Goal: Information Seeking & Learning: Learn about a topic

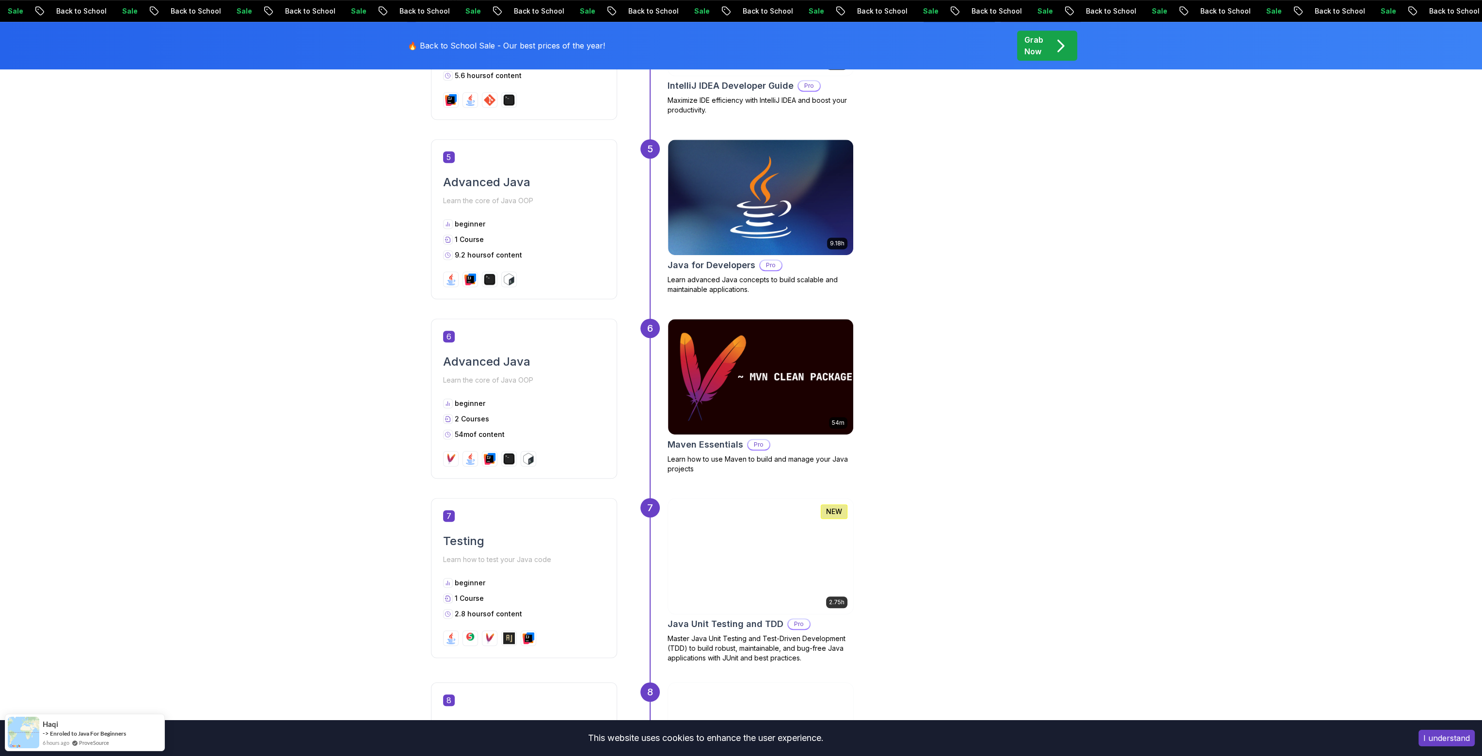
scroll to position [1648, 0]
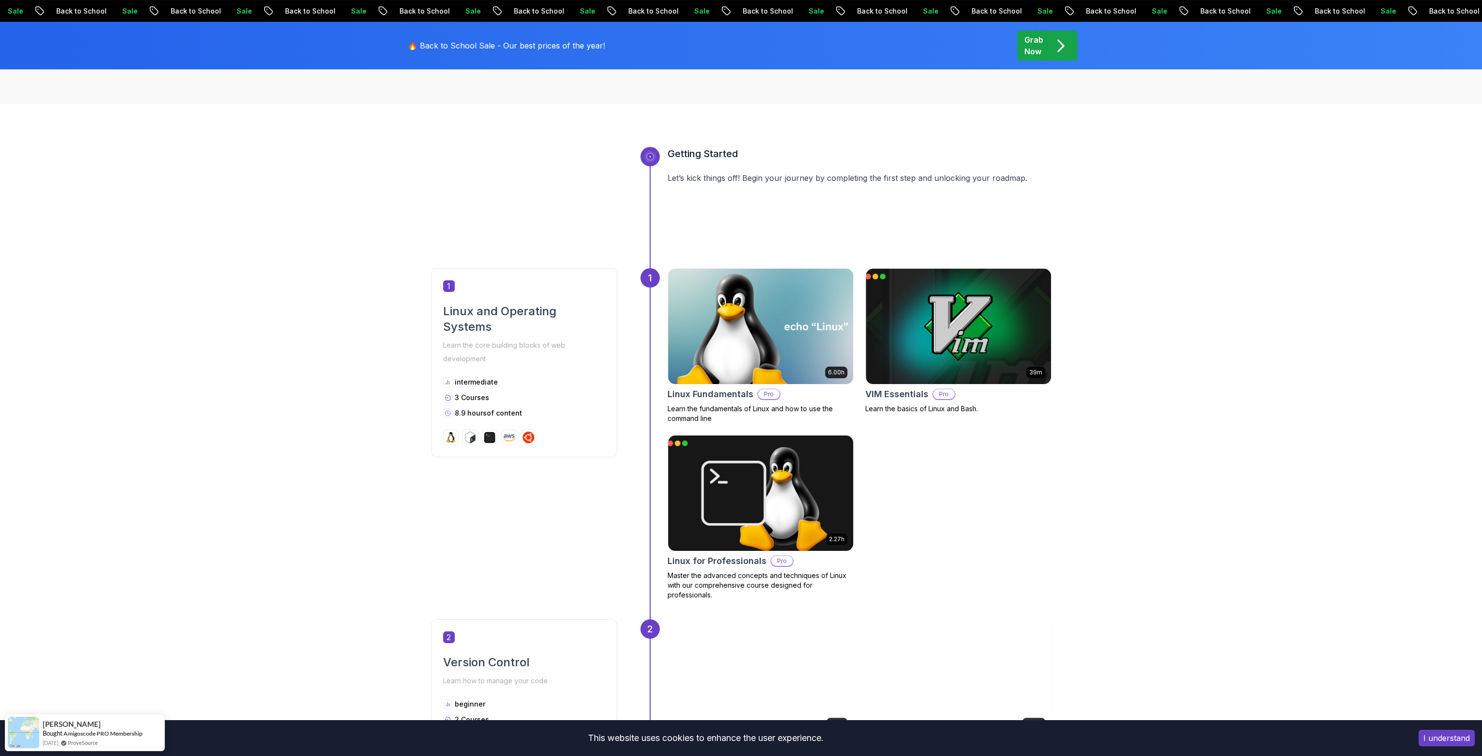
scroll to position [0, 0]
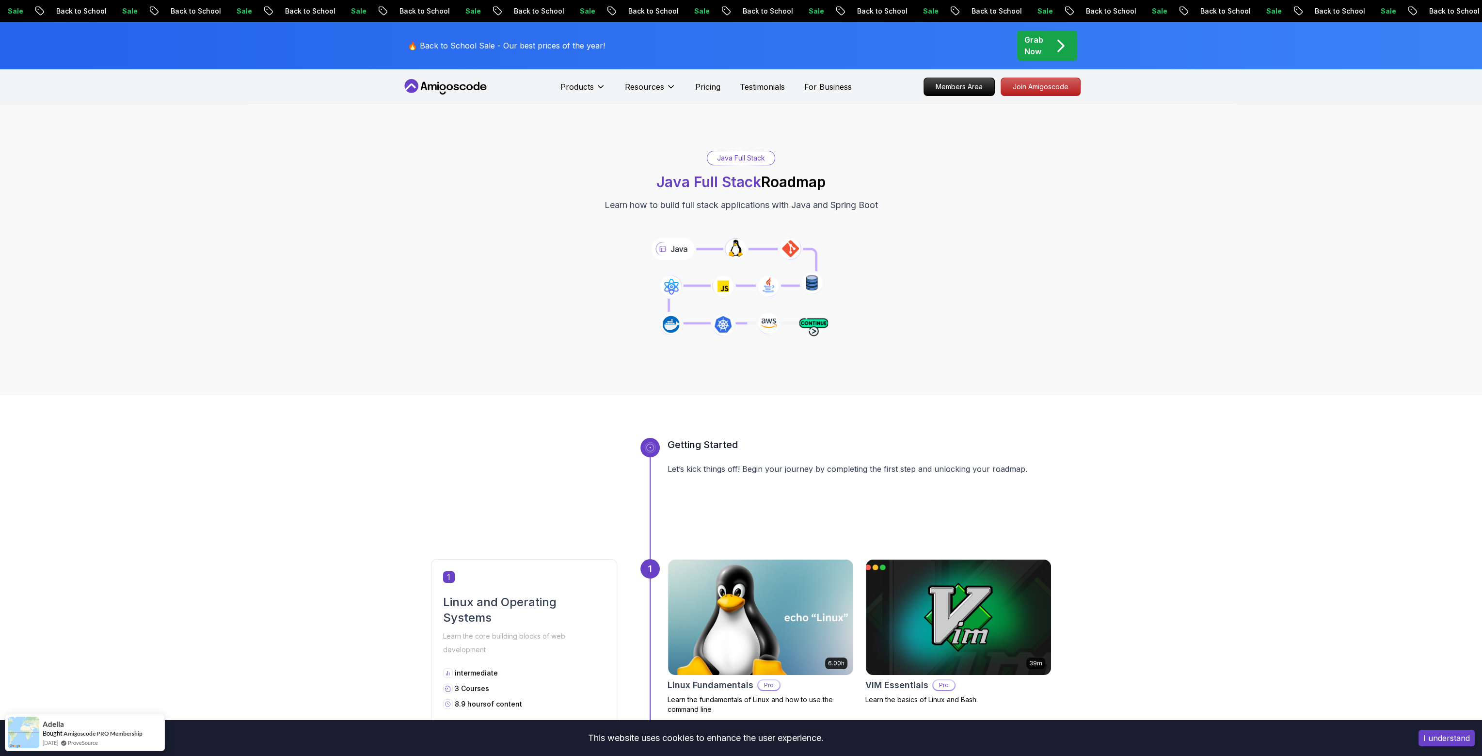
click at [818, 327] on icon at bounding box center [740, 288] width 197 height 110
click at [459, 88] on icon at bounding box center [445, 87] width 87 height 16
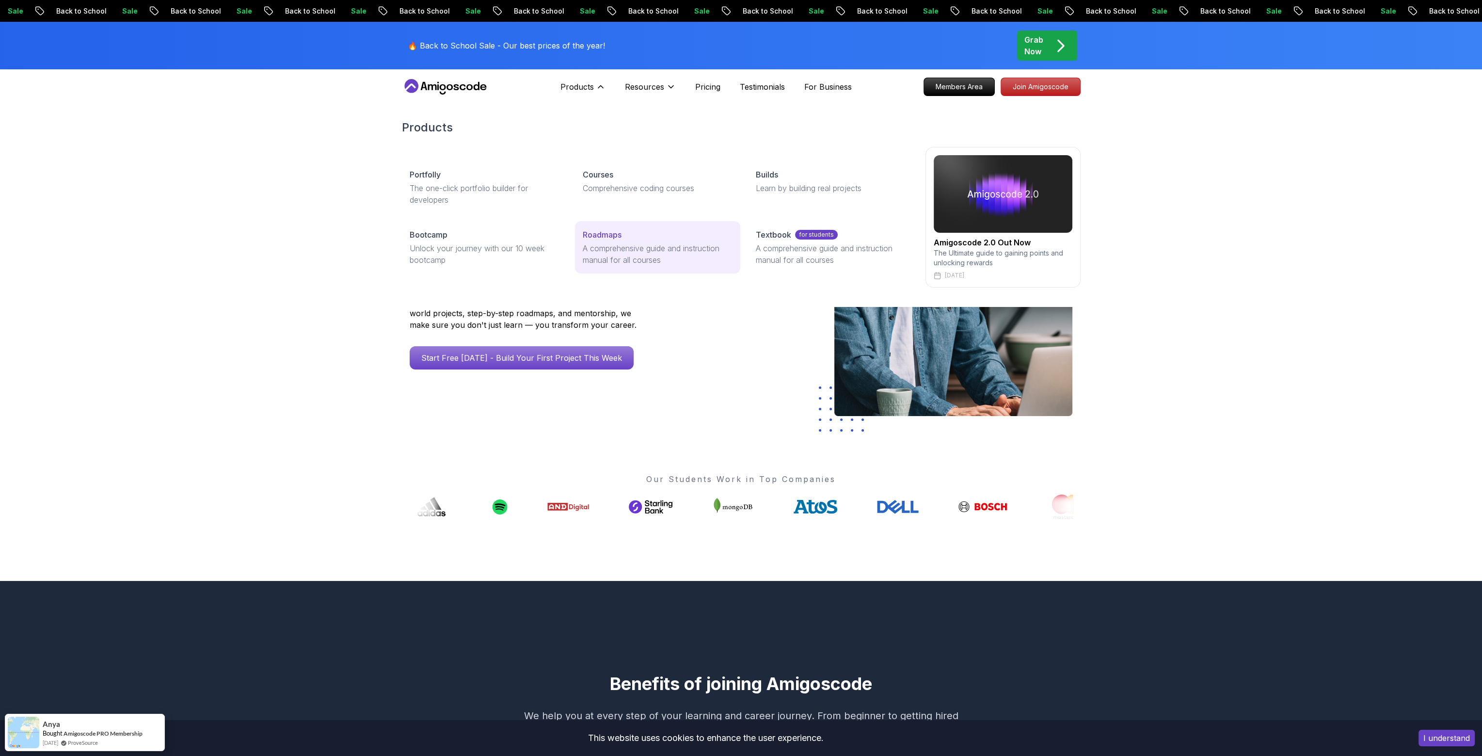
click at [659, 236] on div "Roadmaps" at bounding box center [658, 235] width 150 height 12
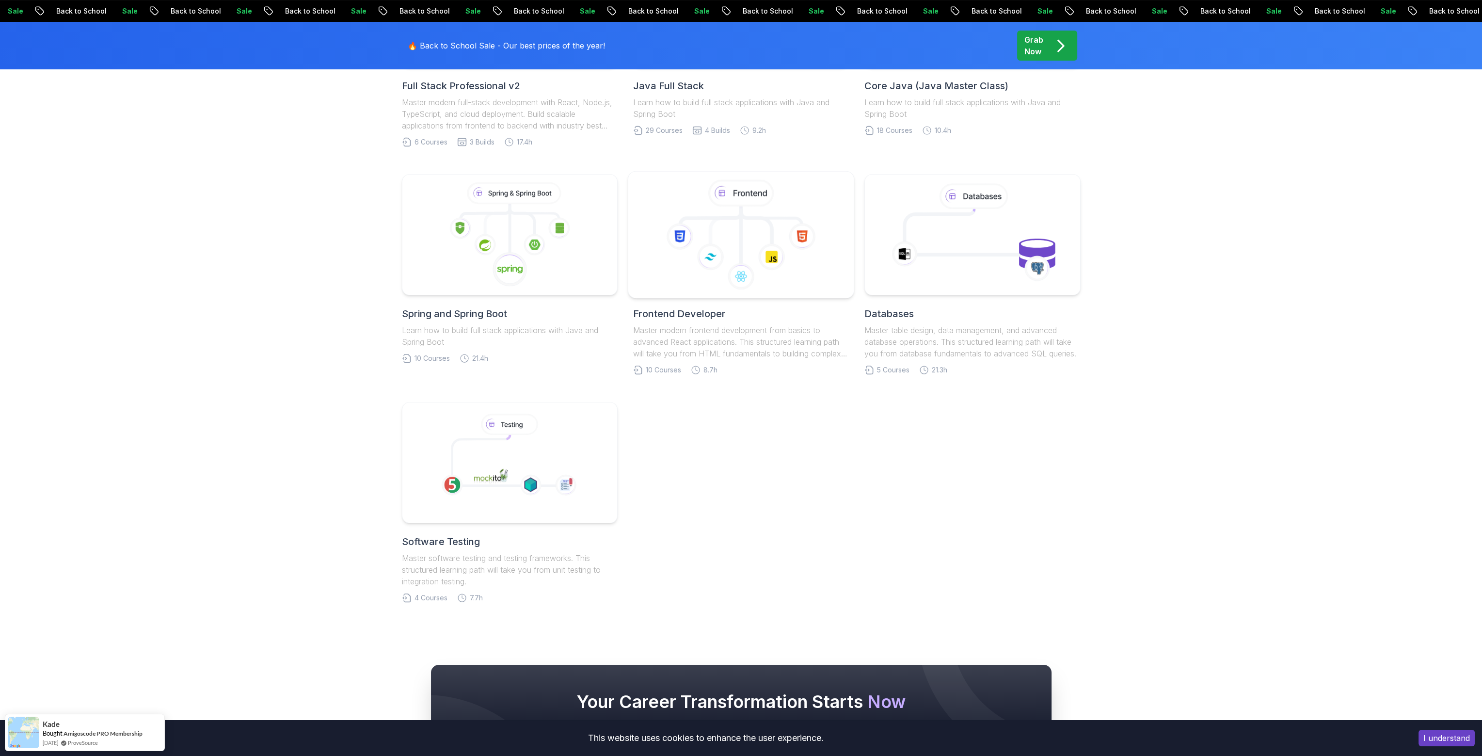
scroll to position [194, 0]
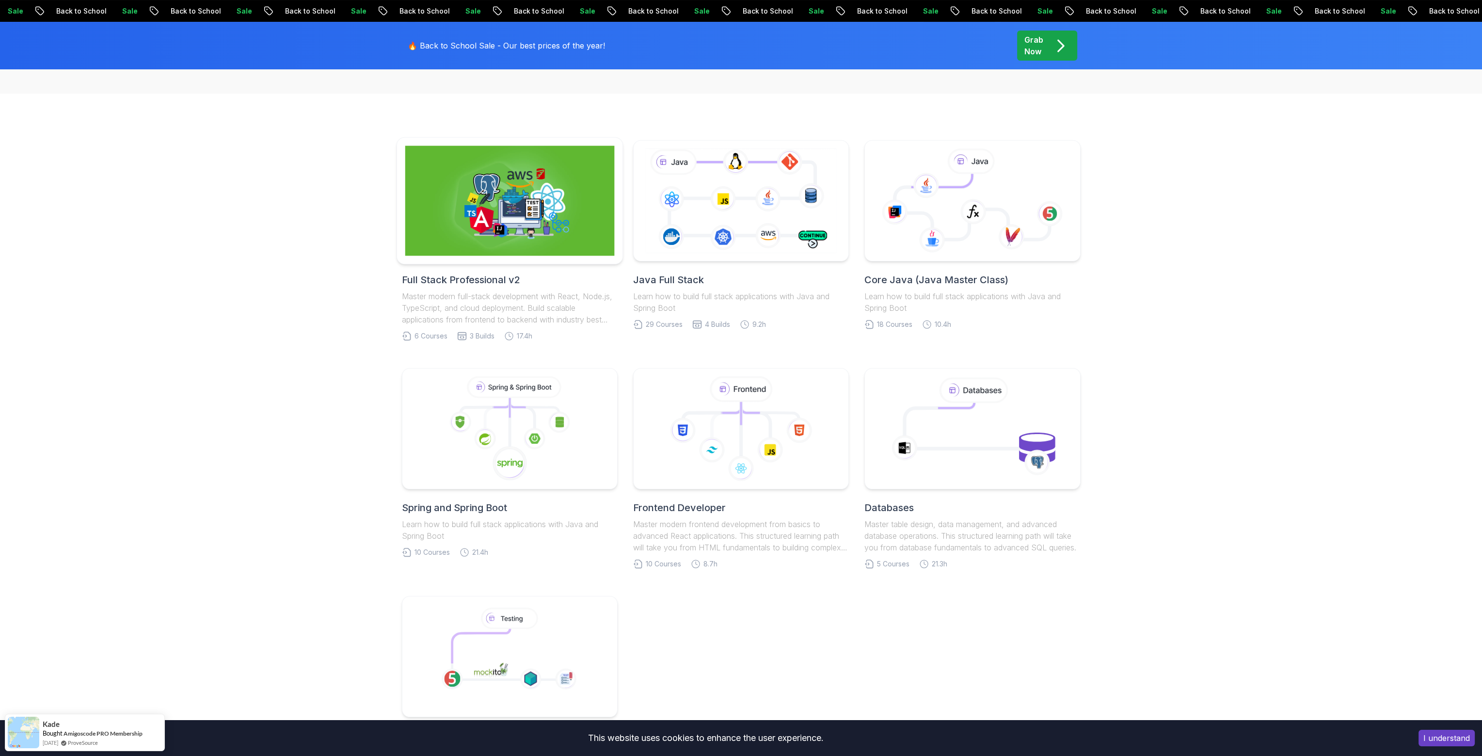
click at [550, 221] on img at bounding box center [509, 201] width 209 height 110
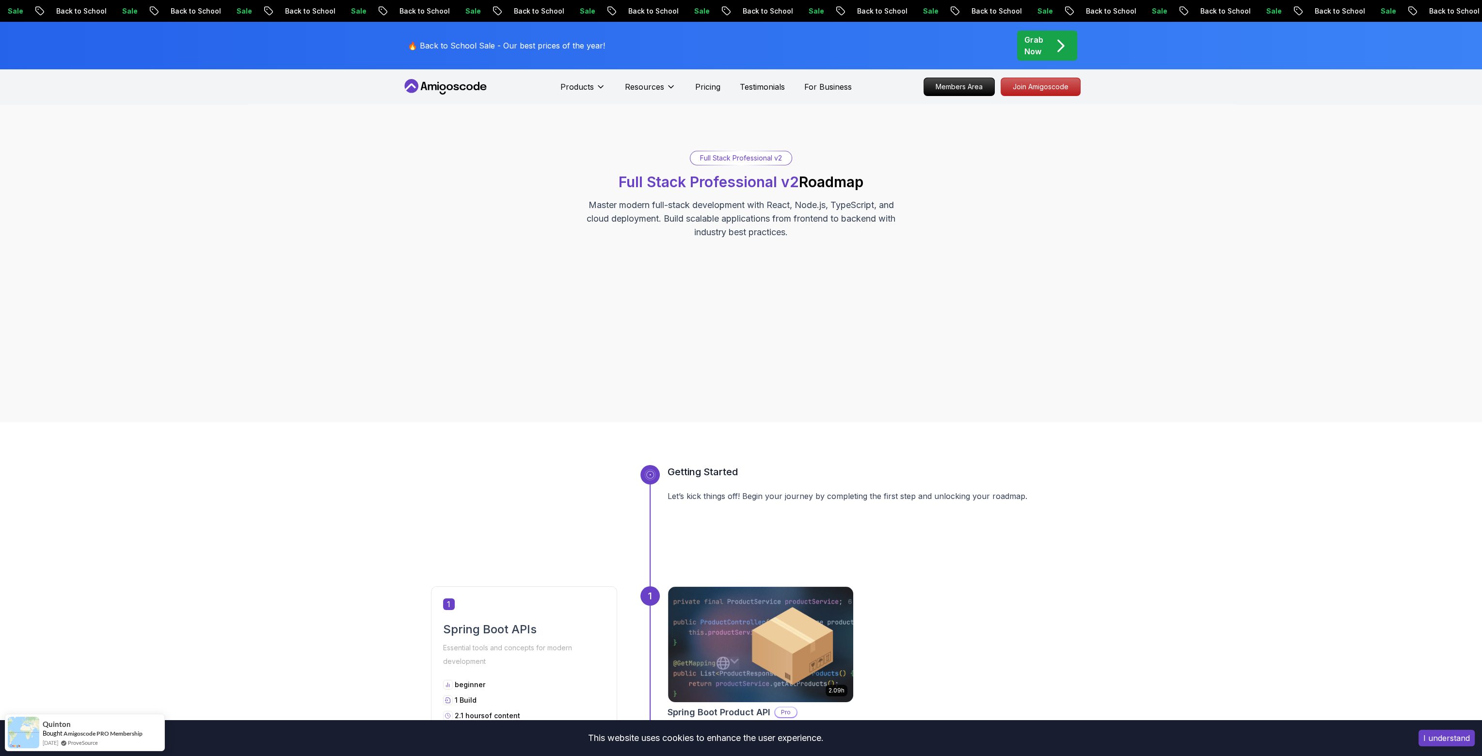
click at [461, 83] on icon at bounding box center [445, 87] width 87 height 16
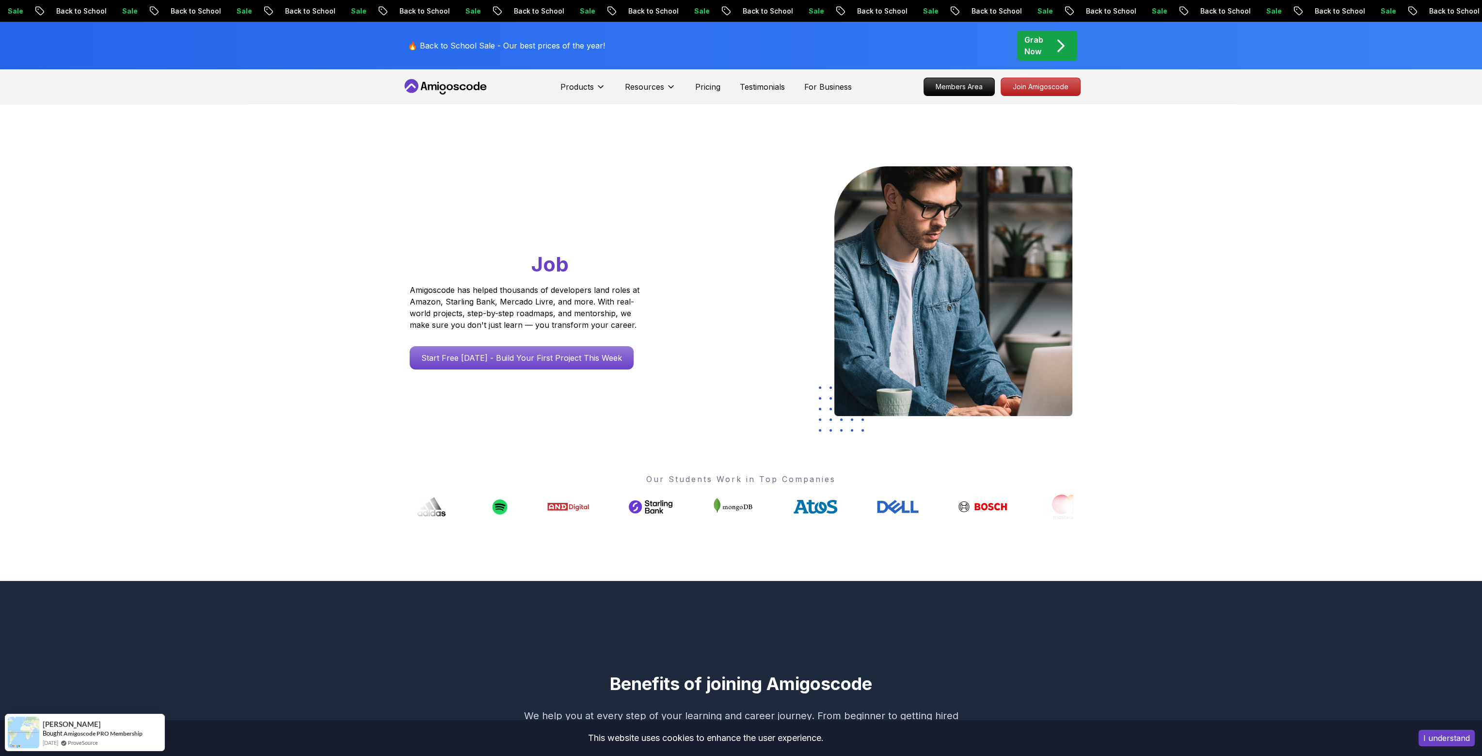
click at [449, 81] on icon at bounding box center [445, 87] width 87 height 16
click at [454, 90] on icon at bounding box center [445, 87] width 87 height 16
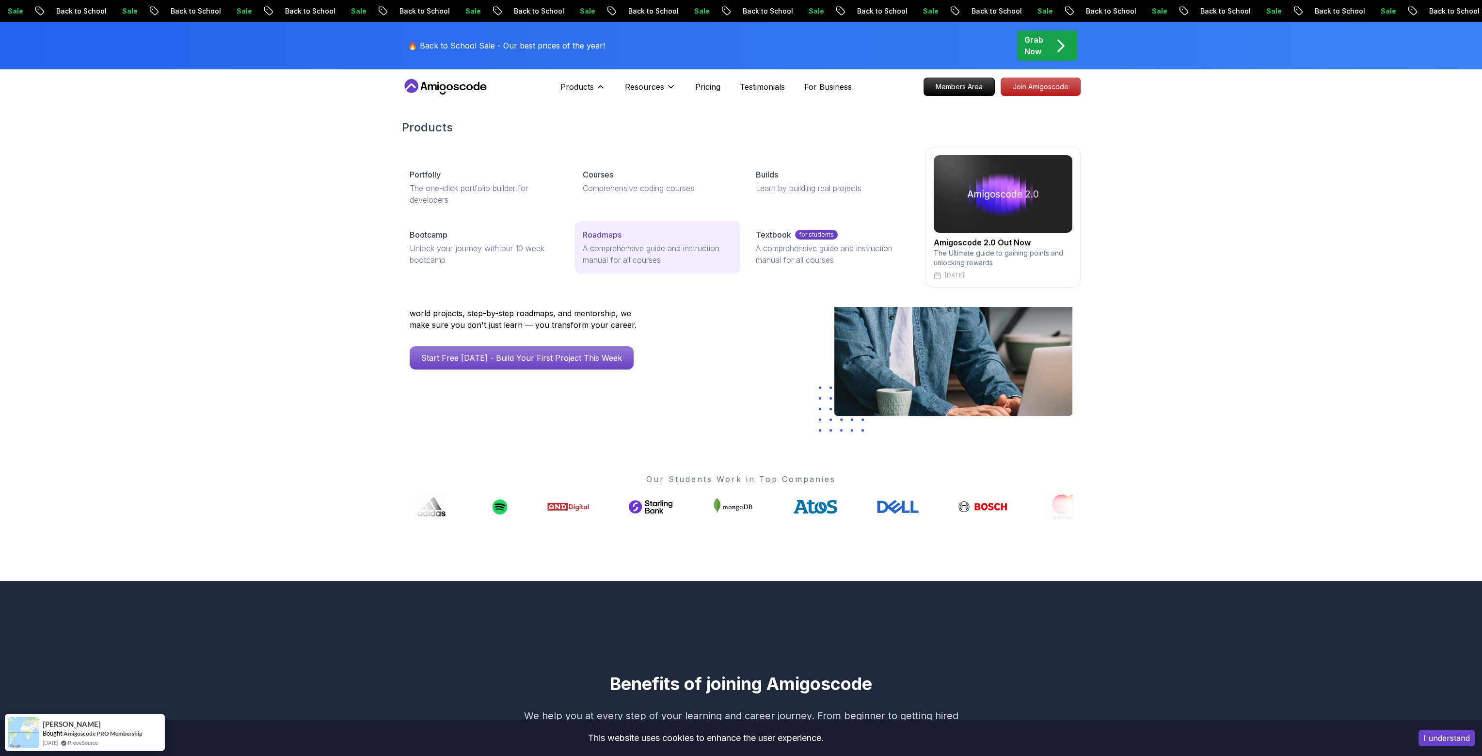
click at [665, 250] on p "A comprehensive guide and instruction manual for all courses" at bounding box center [658, 253] width 150 height 23
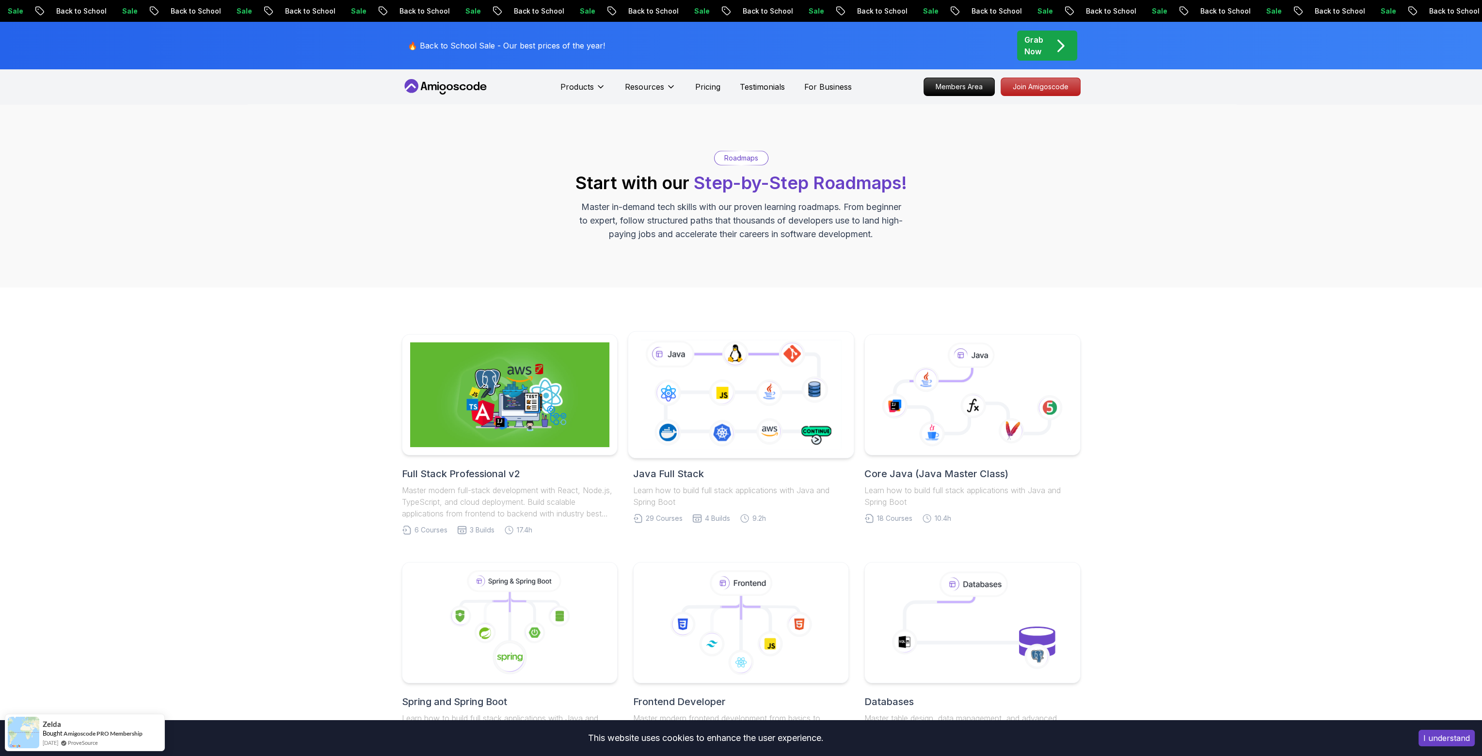
click at [696, 389] on icon at bounding box center [740, 394] width 205 height 114
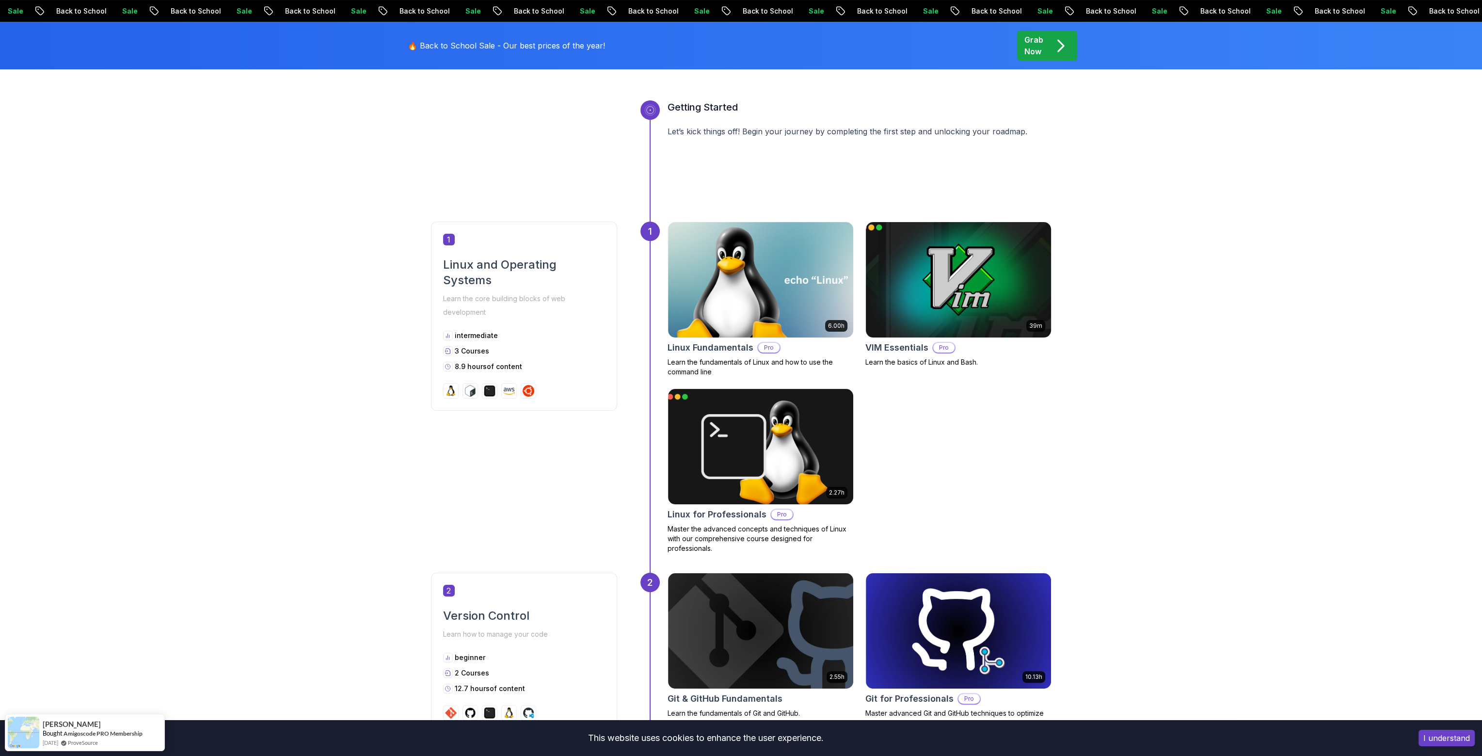
scroll to position [339, 0]
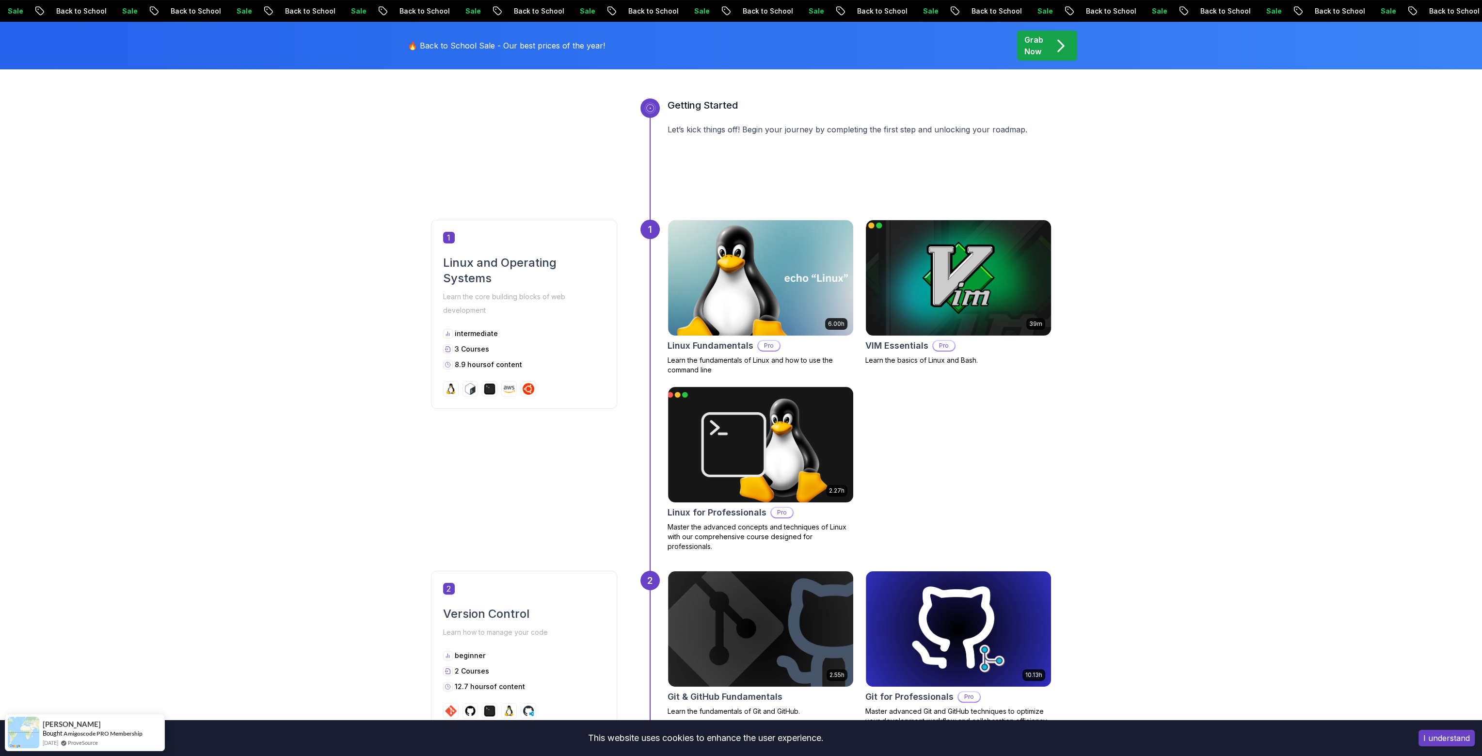
click at [951, 266] on img at bounding box center [958, 277] width 194 height 121
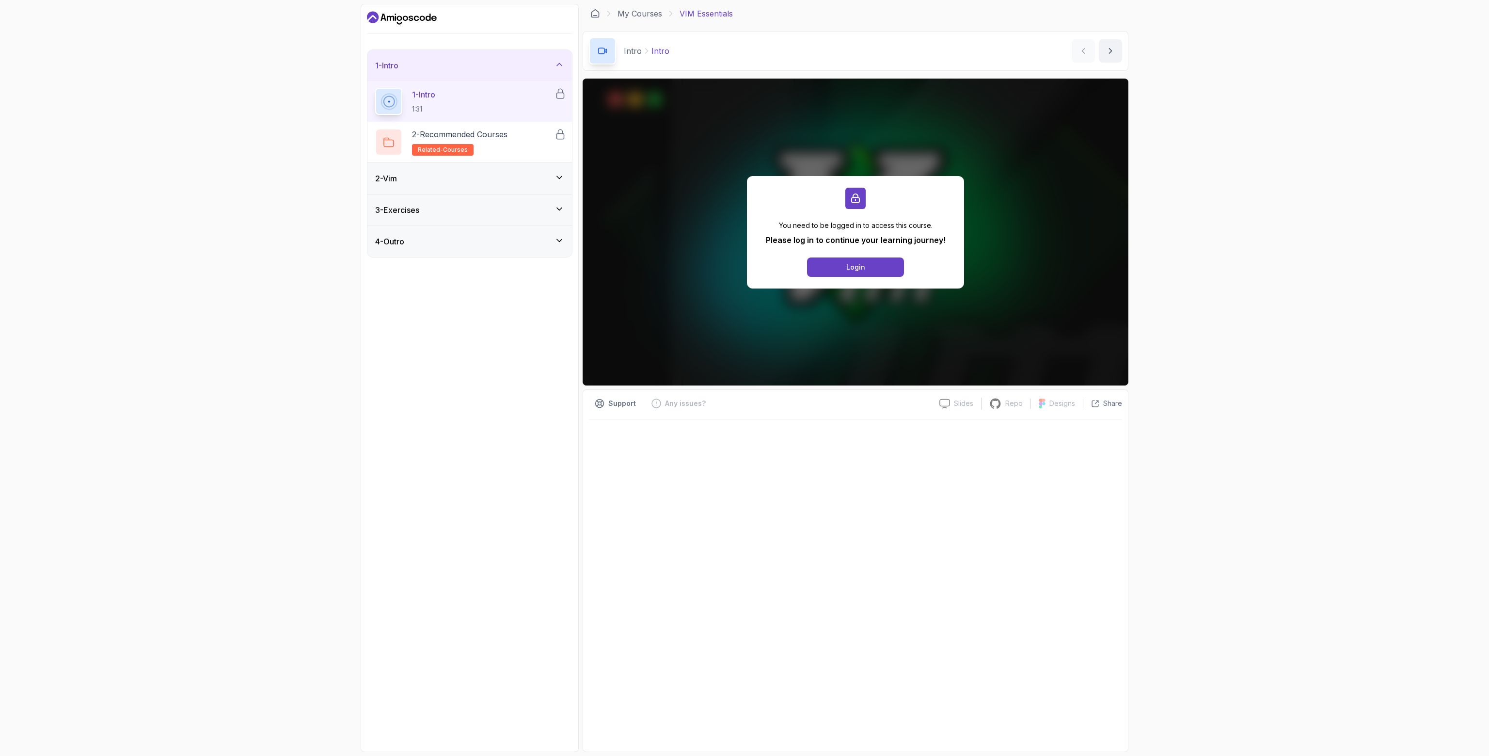
click at [547, 166] on div "2 - Vim" at bounding box center [469, 178] width 205 height 31
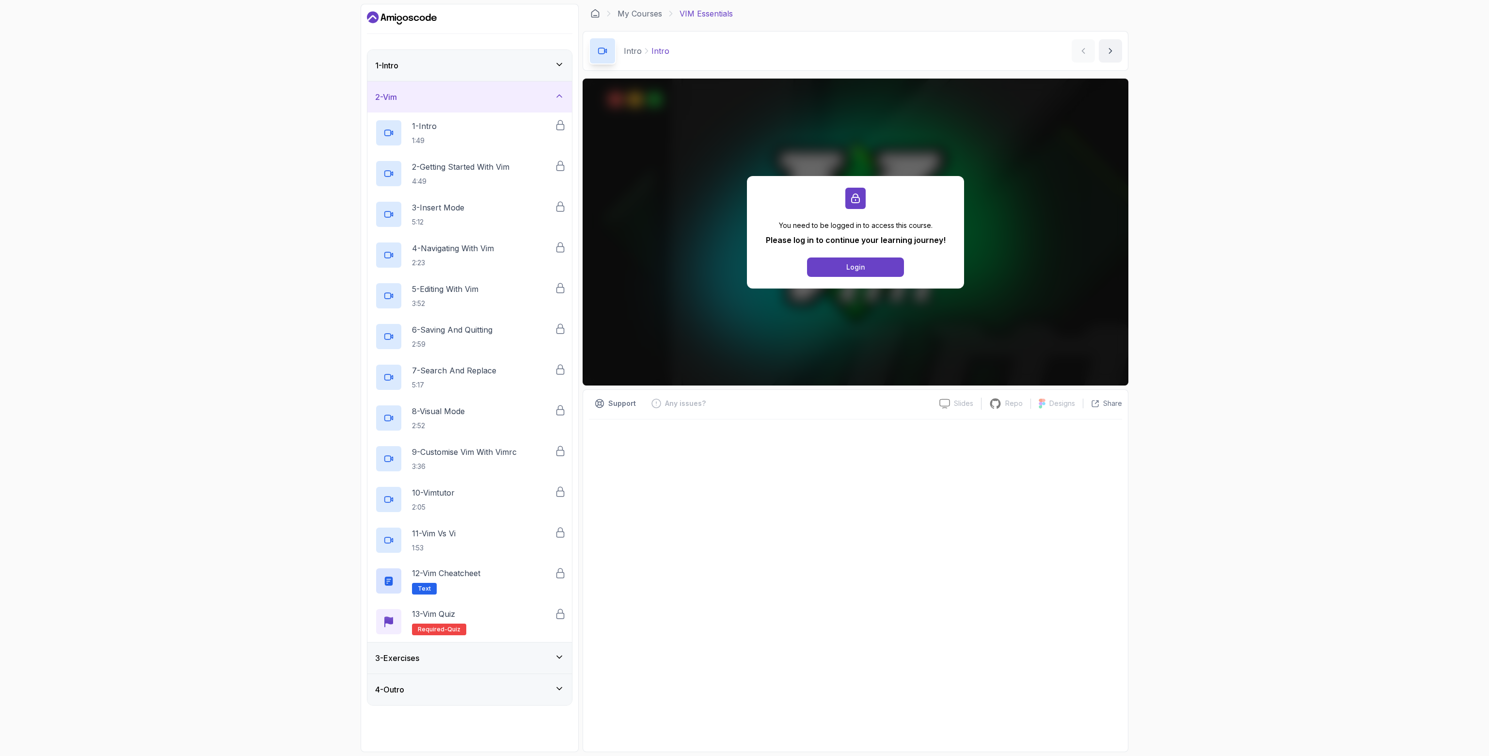
click at [535, 89] on div "2 - Vim" at bounding box center [469, 96] width 205 height 31
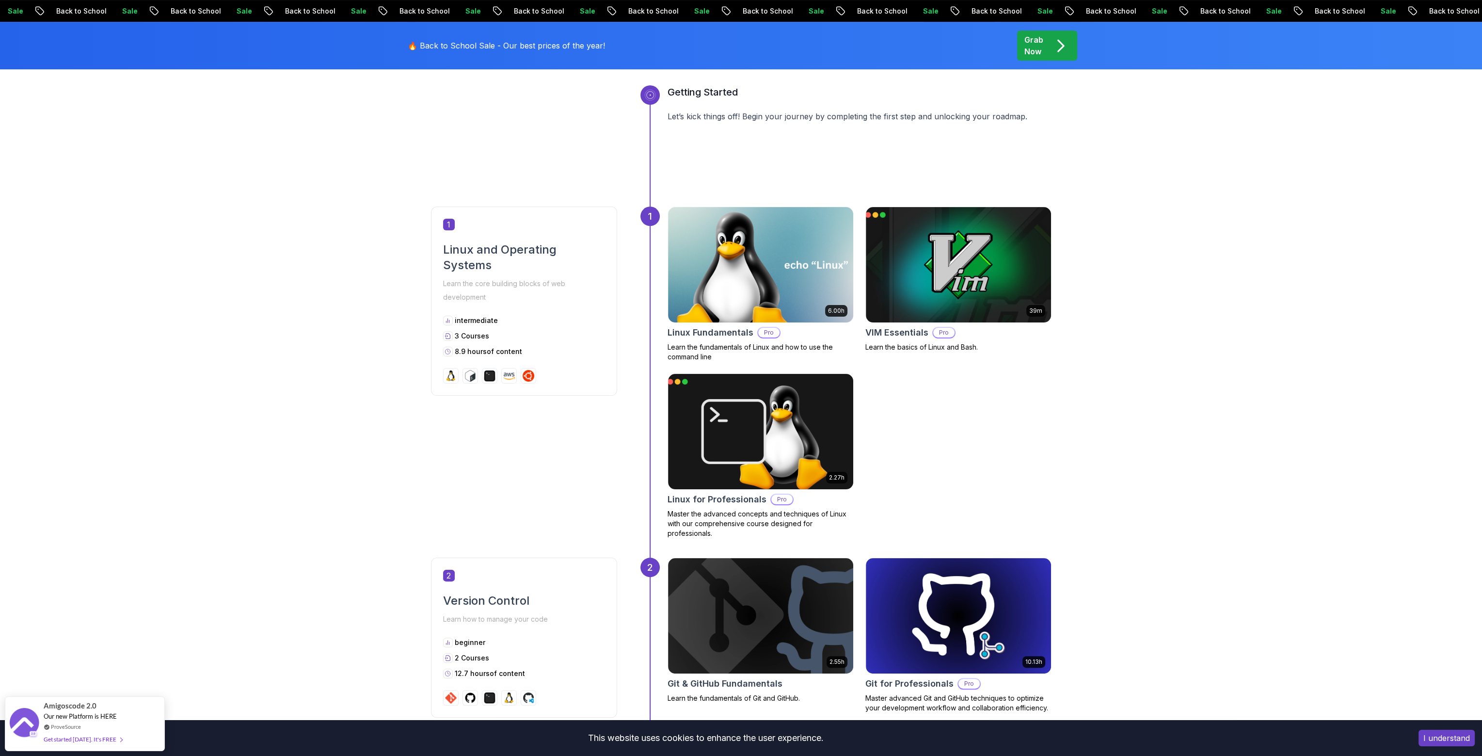
scroll to position [339, 0]
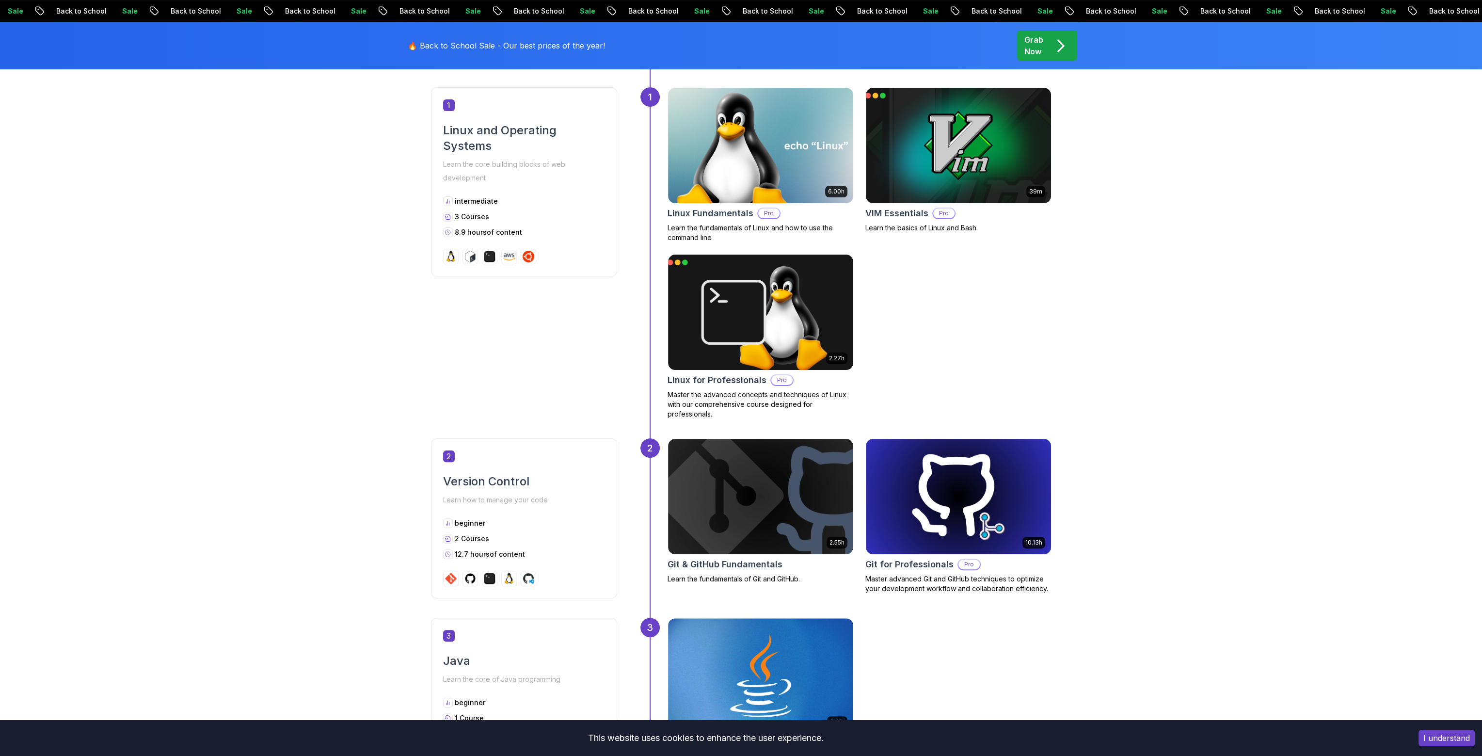
scroll to position [436, 0]
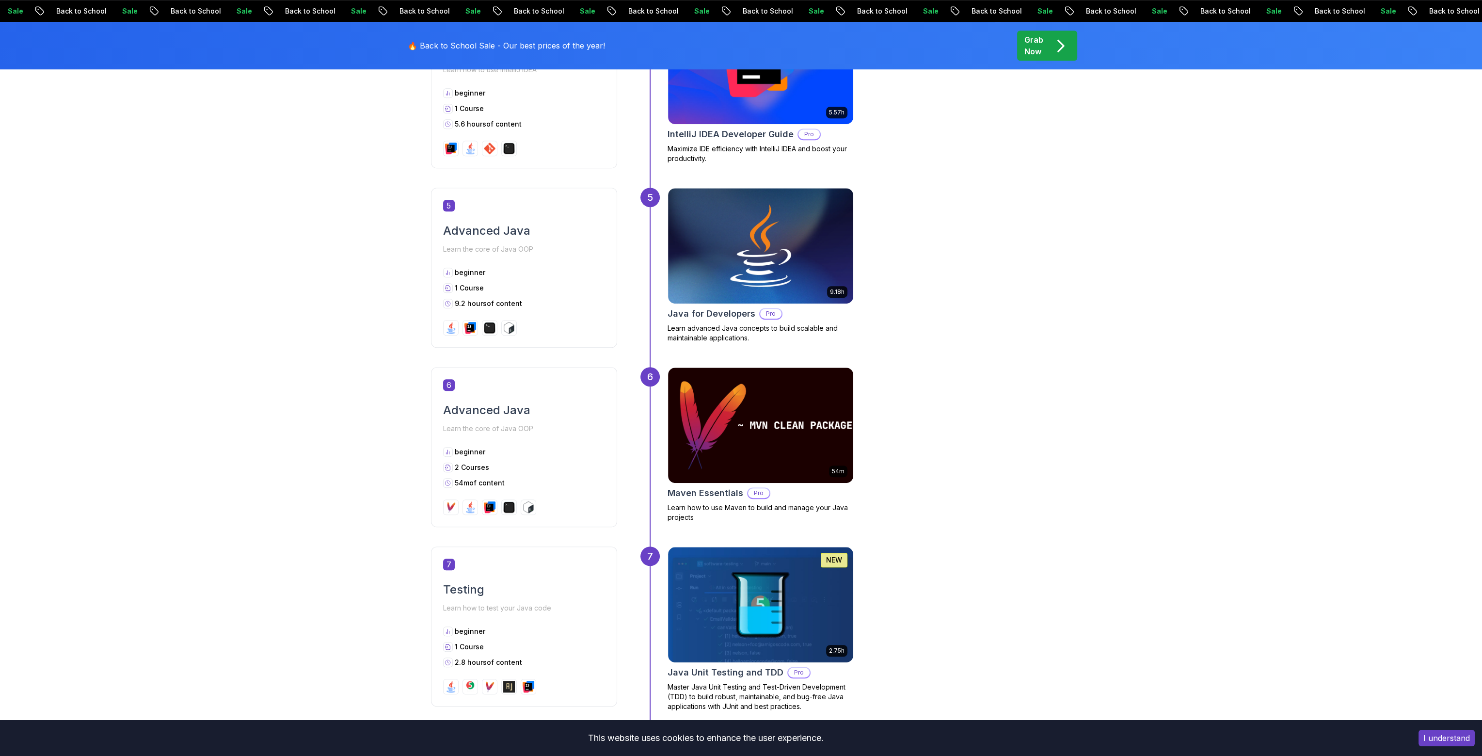
scroll to position [1406, 0]
